Goal: Information Seeking & Learning: Learn about a topic

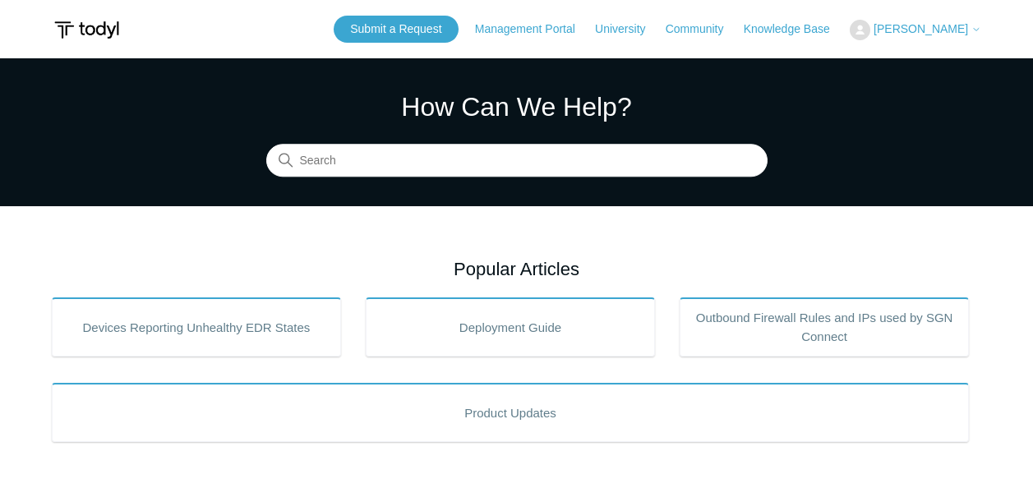
click at [101, 30] on img at bounding box center [87, 30] width 70 height 30
click at [519, 34] on link "Management Portal" at bounding box center [533, 29] width 117 height 17
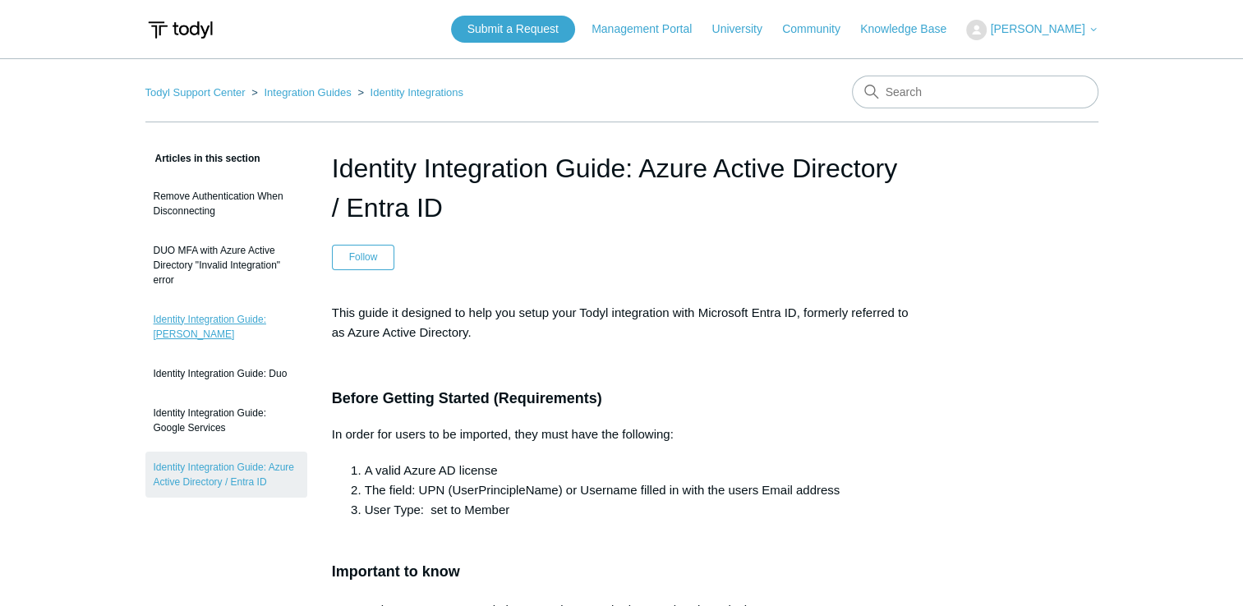
click at [262, 319] on link "Identity Integration Guide: [PERSON_NAME]" at bounding box center [226, 327] width 162 height 46
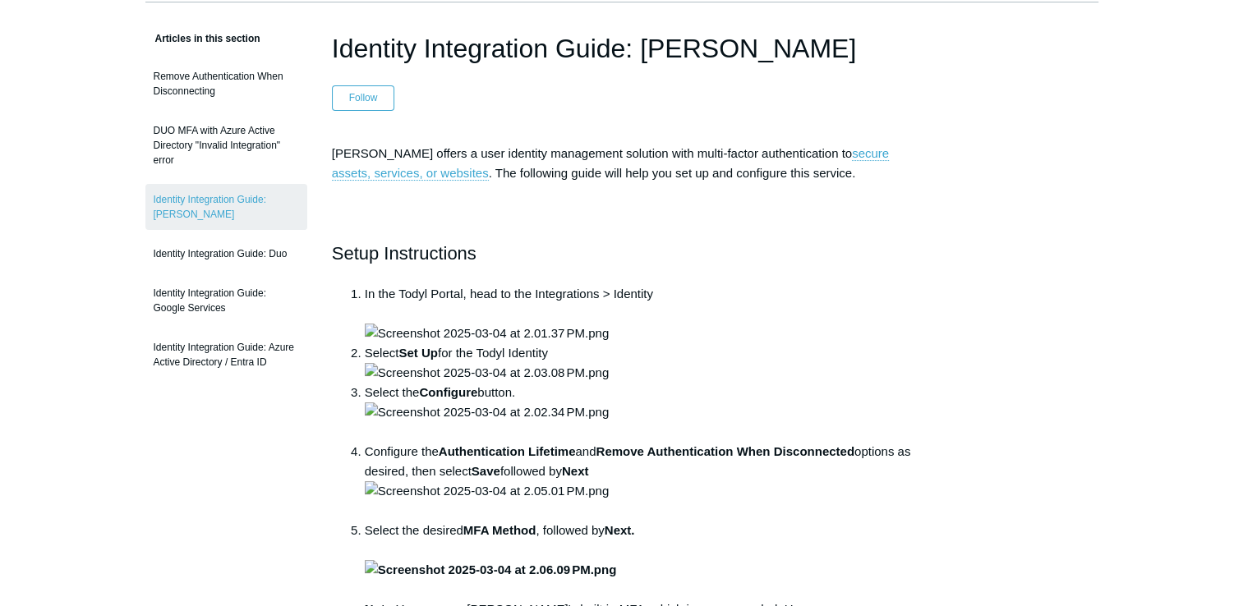
scroll to position [82, 0]
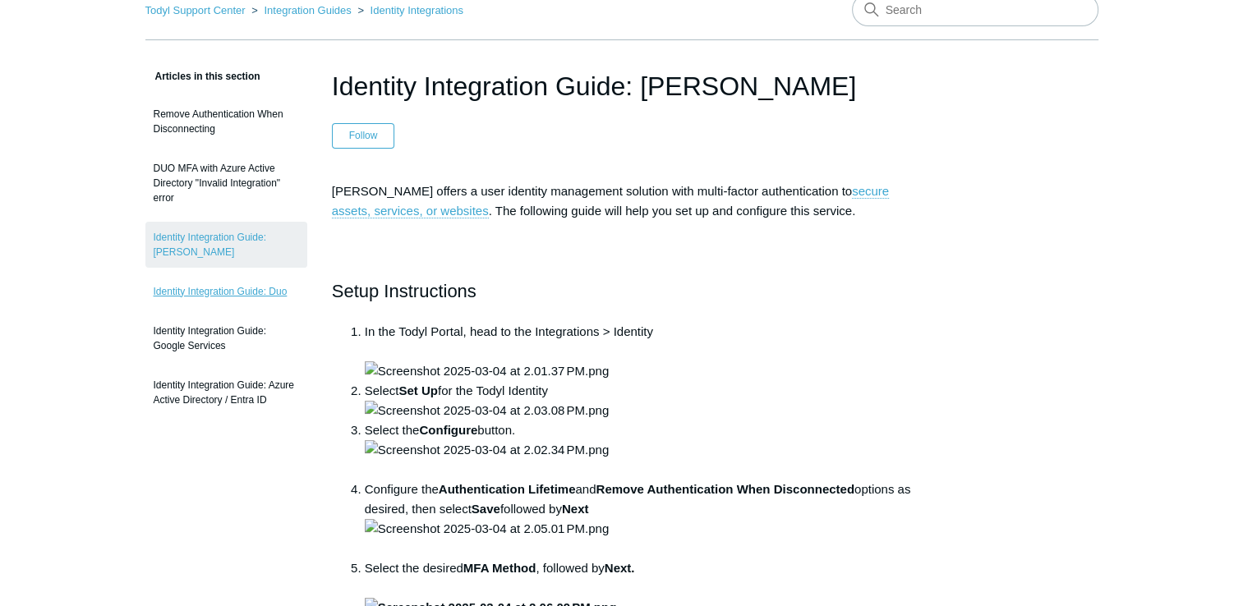
click at [256, 276] on link "Identity Integration Guide: Duo" at bounding box center [226, 291] width 162 height 31
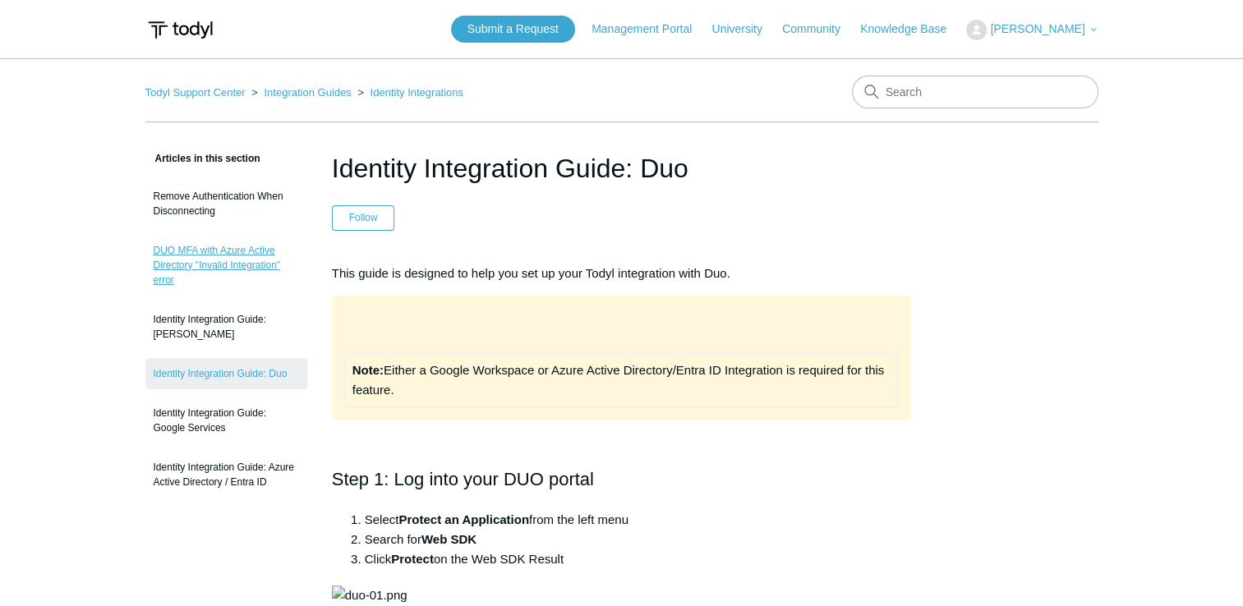
click at [248, 251] on link "DUO MFA with Azure Active Directory "Invalid Integration" error" at bounding box center [226, 265] width 162 height 61
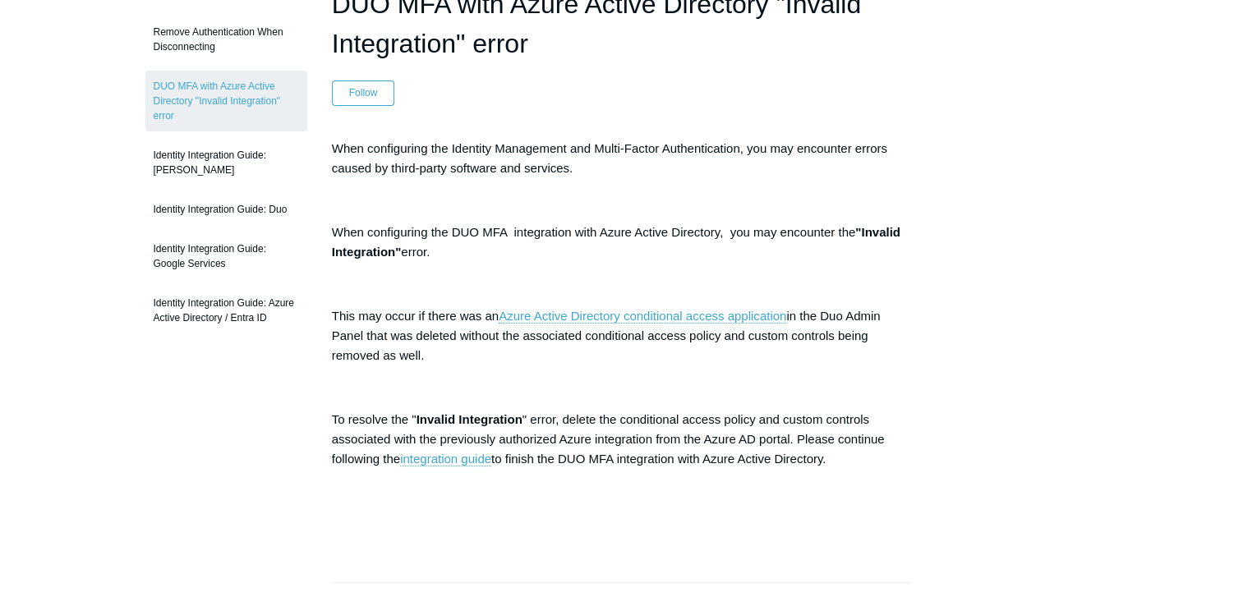
scroll to position [82, 0]
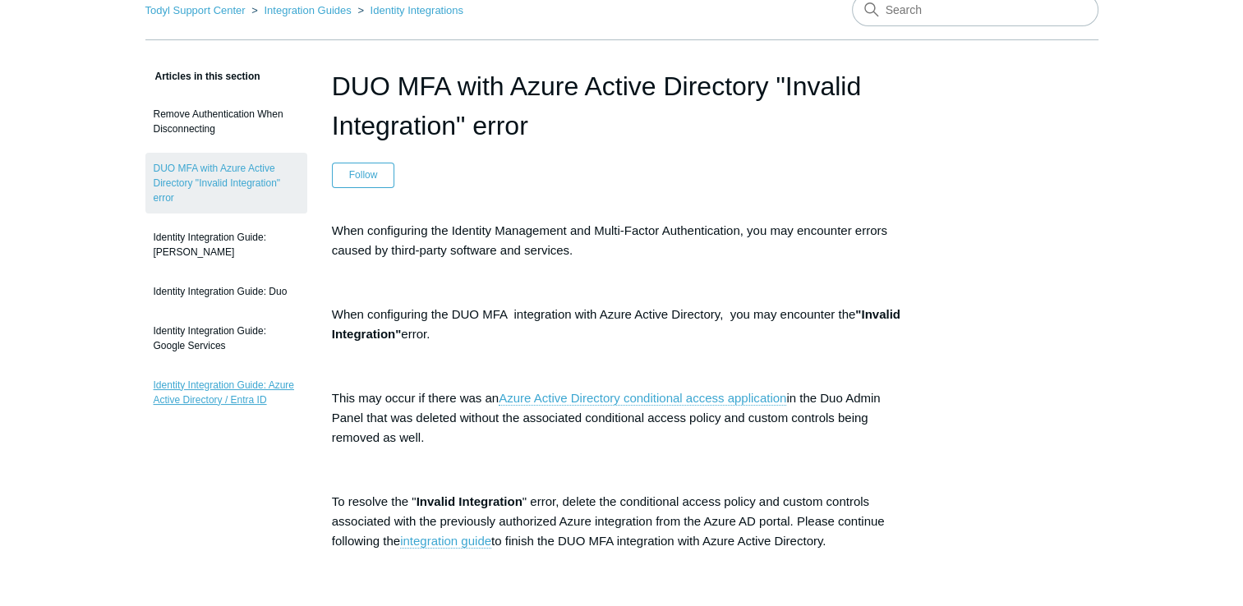
click at [188, 385] on link "Identity Integration Guide: Azure Active Directory / Entra ID" at bounding box center [226, 393] width 162 height 46
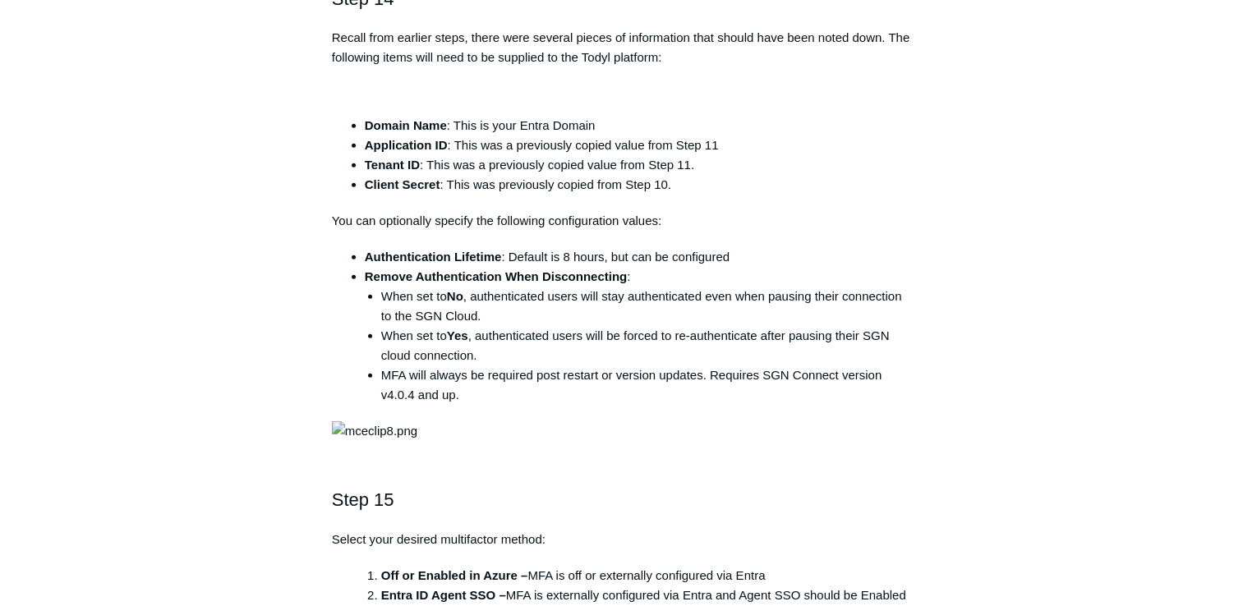
scroll to position [4519, 0]
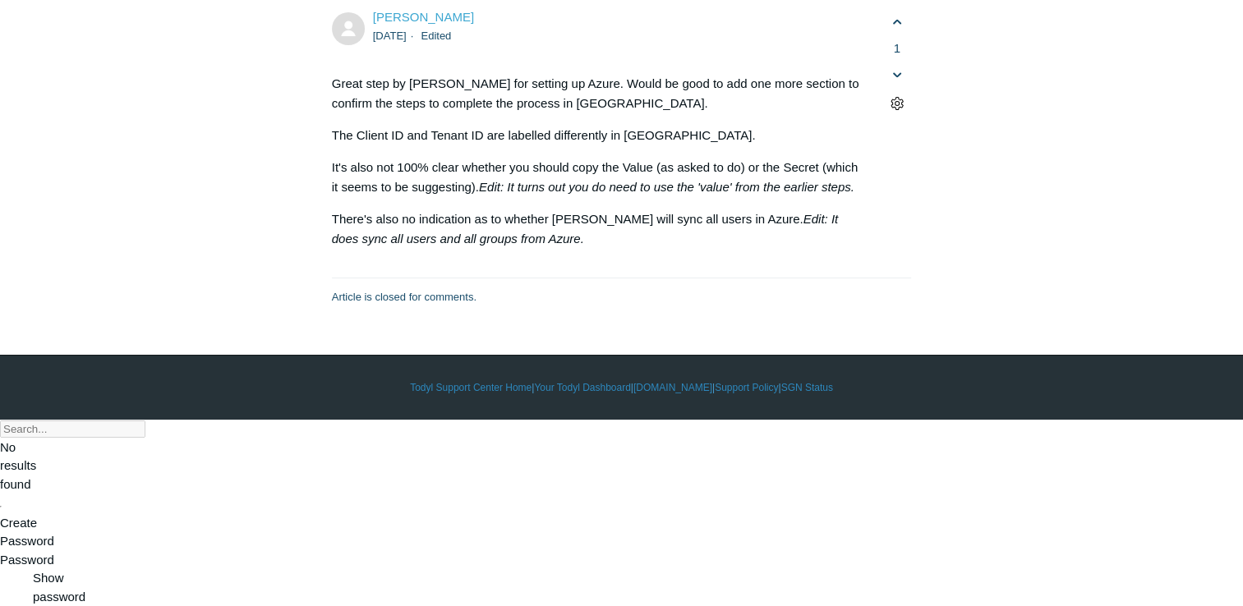
scroll to position [7641, 0]
